Goal: Task Accomplishment & Management: Manage account settings

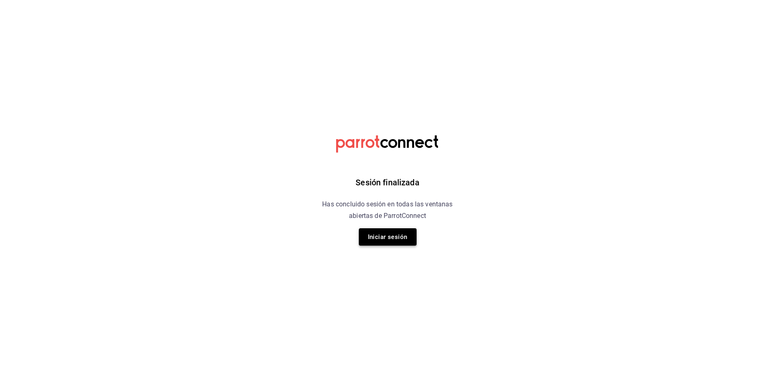
click at [378, 239] on button "Iniciar sesión" at bounding box center [388, 236] width 58 height 17
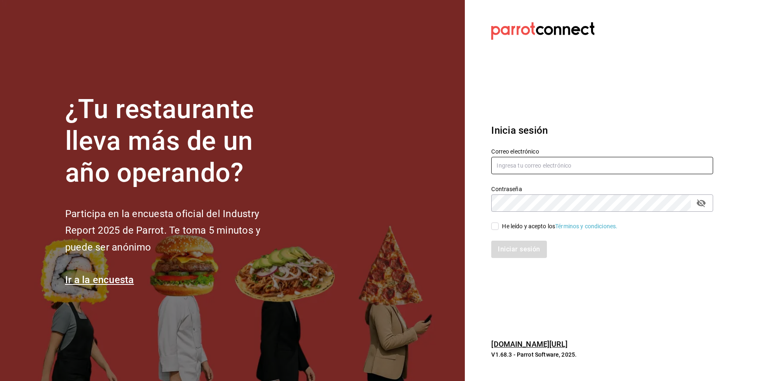
click at [525, 170] on input "text" at bounding box center [602, 165] width 222 height 17
type input "L"
click at [519, 165] on input "[EMAIL_ADDRESS][DOMAIN_NAME]" at bounding box center [602, 165] width 222 height 17
type input "[EMAIL_ADDRESS][DOMAIN_NAME]"
click at [498, 230] on input "He leído y acepto los Términos y condiciones." at bounding box center [494, 225] width 7 height 7
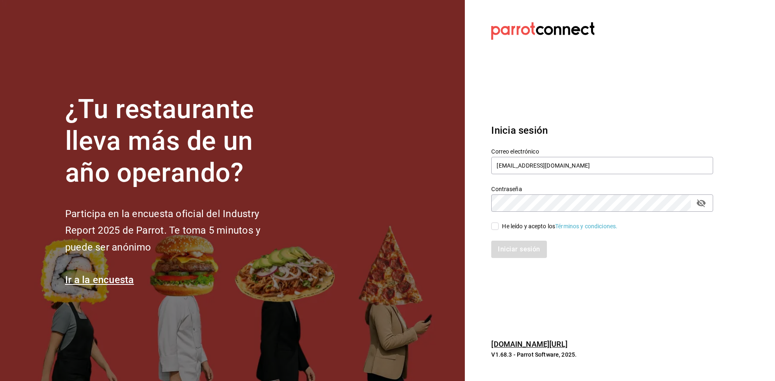
checkbox input "true"
click at [525, 250] on button "Iniciar sesión" at bounding box center [519, 249] width 56 height 17
